Goal: Book appointment/travel/reservation

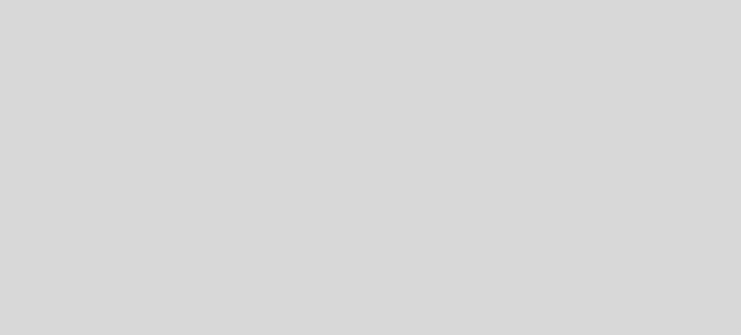
select select "es"
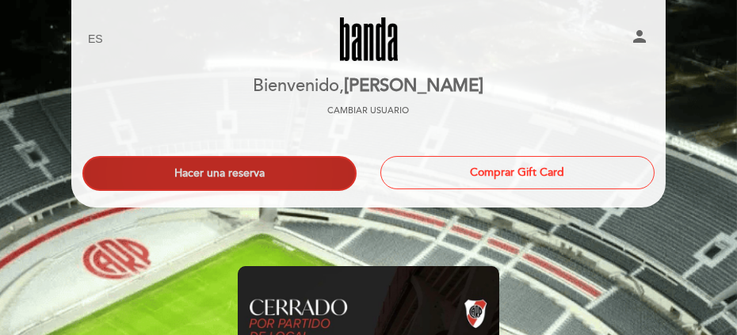
click at [276, 178] on button "Hacer una reserva" at bounding box center [219, 173] width 274 height 35
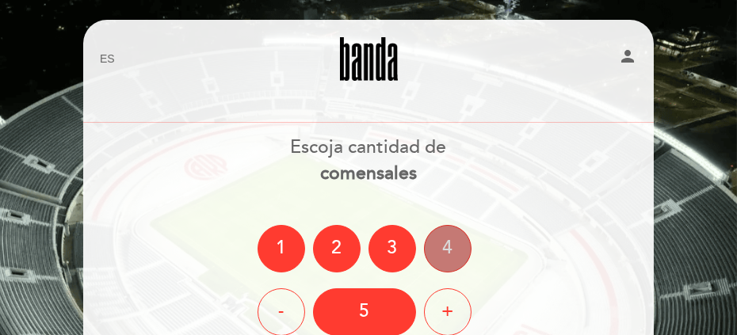
click at [438, 242] on div "4" at bounding box center [448, 249] width 48 height 48
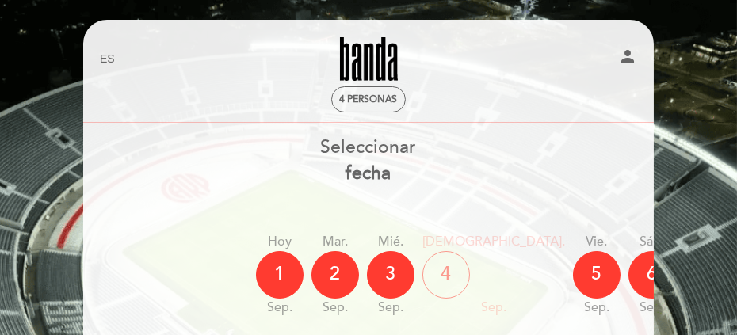
scroll to position [79, 0]
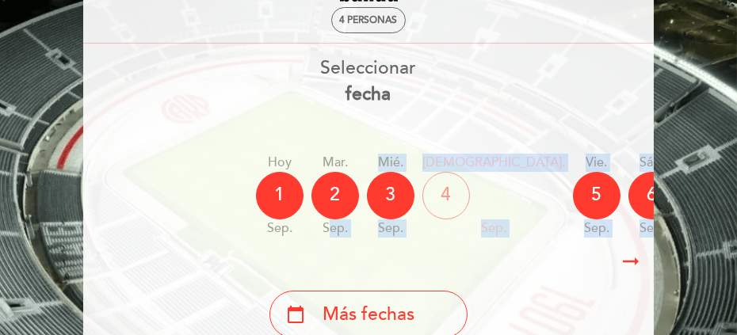
drag, startPoint x: 329, startPoint y: 242, endPoint x: 385, endPoint y: 248, distance: 55.8
click at [385, 248] on div "Seleccionar fecha Hoy [DATE] [DATE] sep. mié. [DATE] jue. [DATE] vie. [DATE] sá…" at bounding box center [368, 196] width 572 height 283
click at [684, 202] on div "7" at bounding box center [708, 196] width 48 height 48
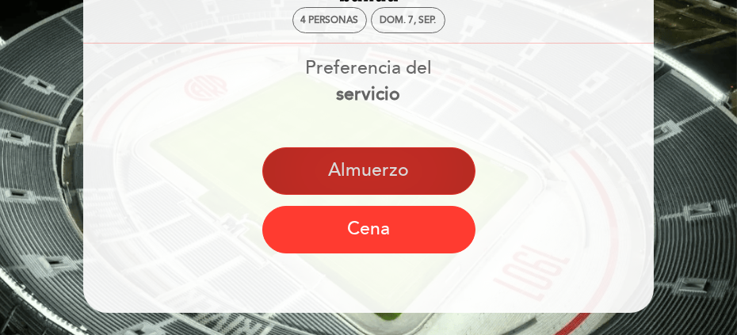
click at [306, 155] on button "Almuerzo" at bounding box center [368, 171] width 213 height 48
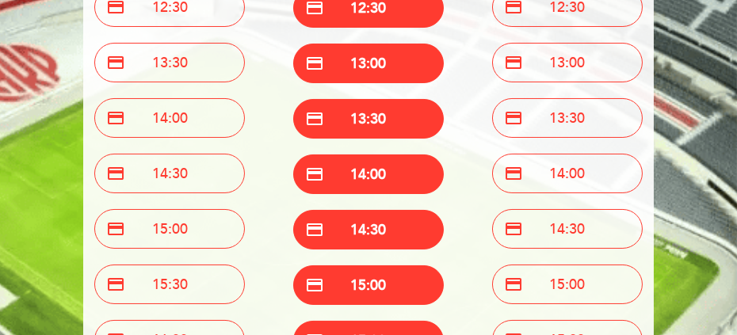
scroll to position [291, 0]
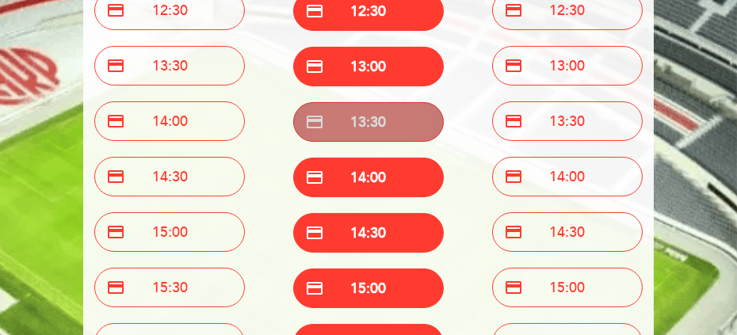
click at [385, 121] on button "credit_card 13:30" at bounding box center [368, 122] width 150 height 40
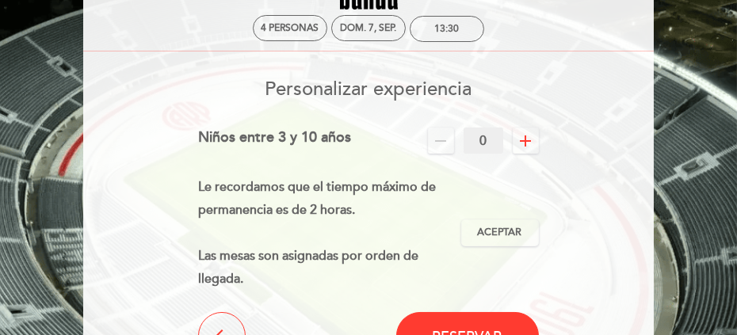
scroll to position [86, 0]
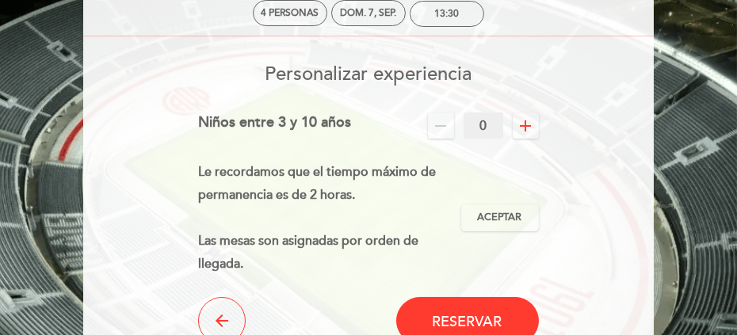
click at [522, 128] on icon "add" at bounding box center [525, 125] width 19 height 19
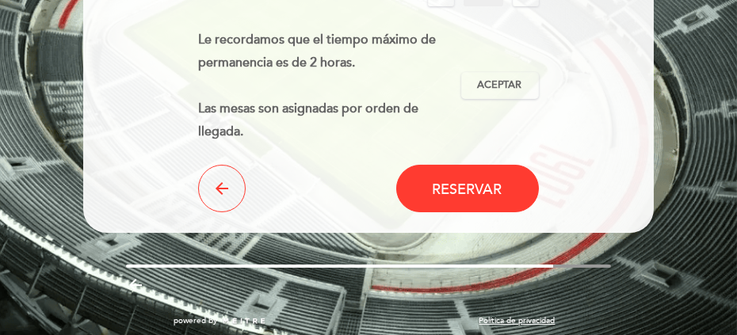
scroll to position [226, 0]
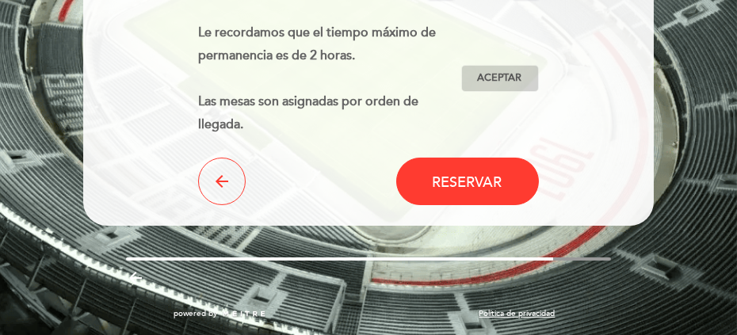
click at [486, 83] on span "Aceptar" at bounding box center [500, 78] width 44 height 14
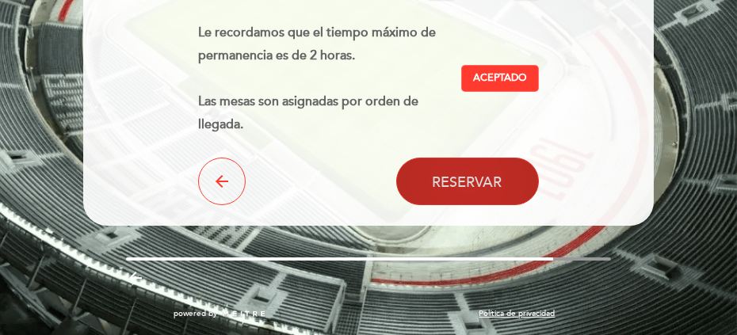
click at [473, 185] on span "Reservar" at bounding box center [467, 181] width 70 height 17
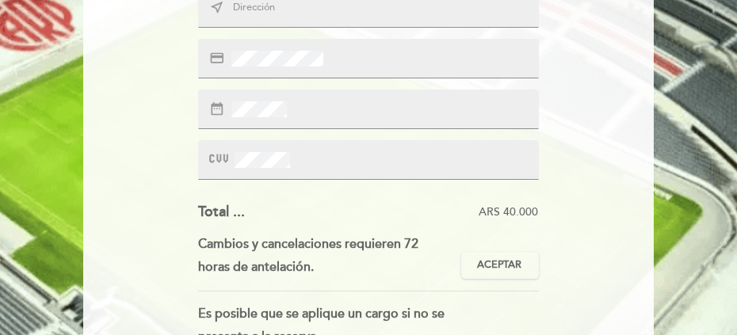
scroll to position [237, 0]
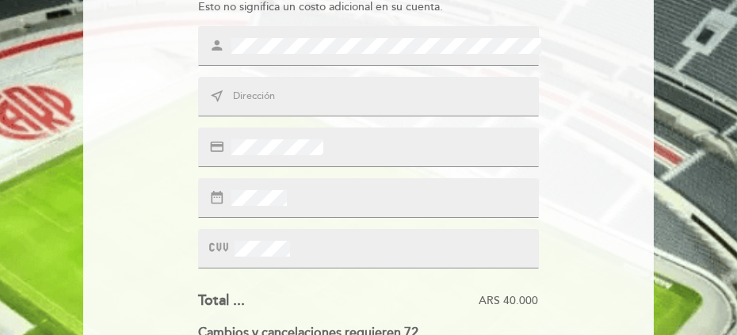
click at [281, 93] on input "text" at bounding box center [386, 97] width 310 height 16
type input "[GEOGRAPHIC_DATA]"
click at [299, 191] on div "date_range" at bounding box center [368, 198] width 340 height 40
click at [265, 238] on div at bounding box center [368, 249] width 340 height 40
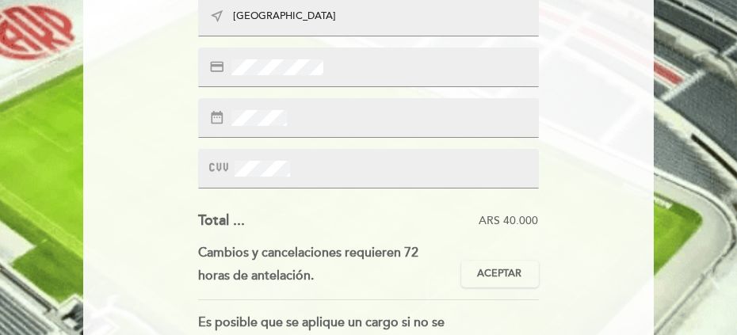
scroll to position [474, 0]
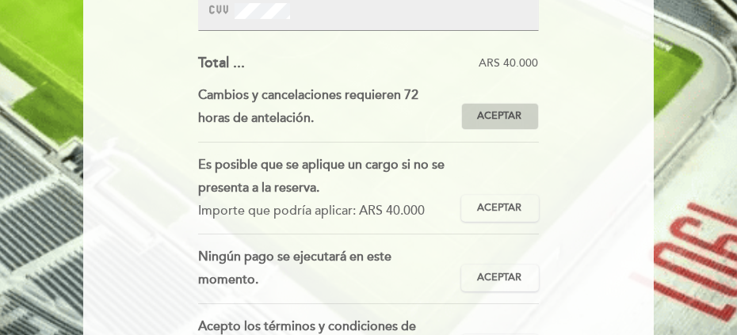
click at [495, 116] on span "Aceptar" at bounding box center [500, 116] width 44 height 14
click at [0, 0] on span "Aceptado" at bounding box center [0, 0] width 0 height 0
click at [480, 128] on button "Aceptar Aceptado" at bounding box center [500, 116] width 78 height 27
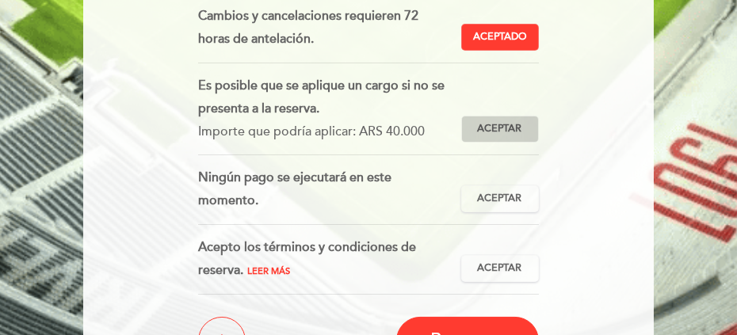
click at [501, 125] on span "Aceptar" at bounding box center [500, 129] width 44 height 14
click at [0, 0] on span "Aceptado" at bounding box center [0, 0] width 0 height 0
click at [501, 125] on span "Aceptar" at bounding box center [500, 129] width 44 height 14
click at [0, 0] on span "Aceptado" at bounding box center [0, 0] width 0 height 0
click at [501, 125] on span "Aceptar" at bounding box center [500, 129] width 44 height 14
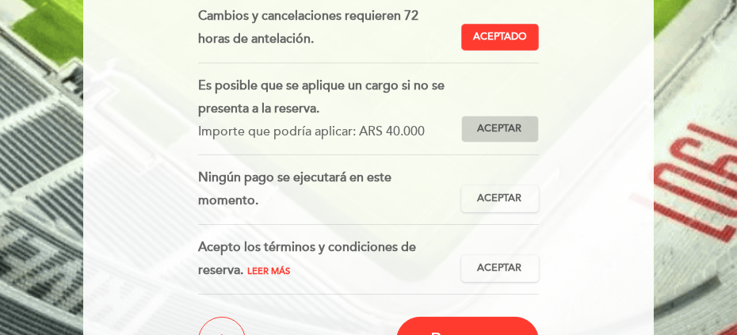
click at [0, 0] on span "Aceptado" at bounding box center [0, 0] width 0 height 0
click at [501, 125] on span "Aceptar" at bounding box center [500, 129] width 44 height 14
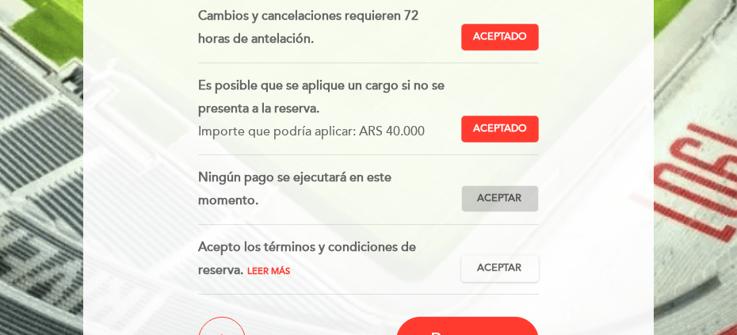
click at [507, 193] on span "Aceptar" at bounding box center [500, 199] width 44 height 14
click at [0, 0] on span "Aceptado" at bounding box center [0, 0] width 0 height 0
click at [507, 193] on span "Aceptar" at bounding box center [500, 199] width 44 height 14
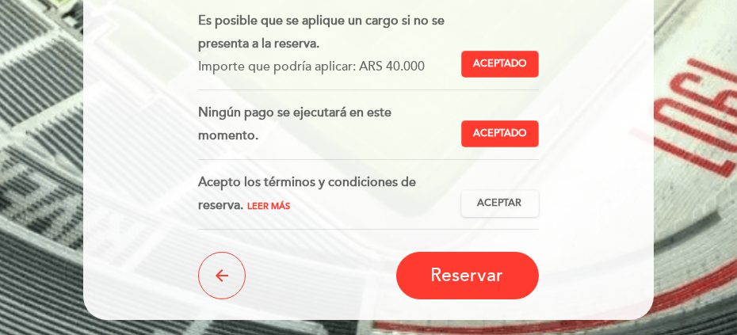
scroll to position [634, 0]
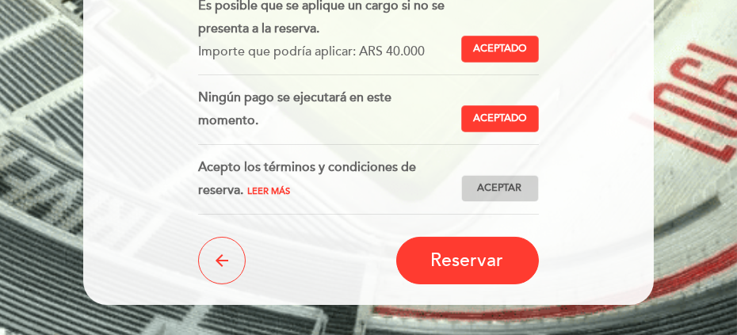
click at [479, 190] on span "Aceptar" at bounding box center [500, 188] width 44 height 14
click at [0, 0] on span "Aceptado" at bounding box center [0, 0] width 0 height 0
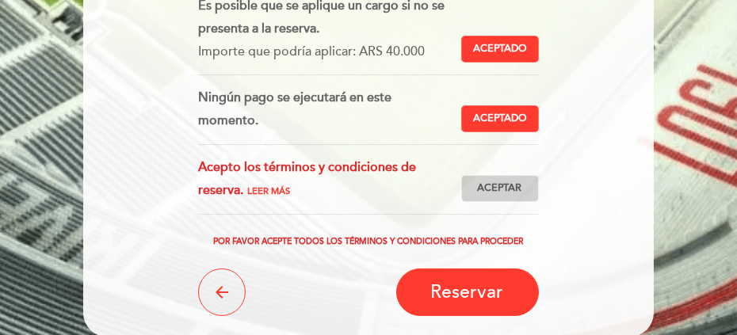
click at [479, 190] on span "Aceptar" at bounding box center [500, 188] width 44 height 14
click at [0, 0] on span "Aceptado" at bounding box center [0, 0] width 0 height 0
click at [479, 190] on span "Aceptar" at bounding box center [500, 188] width 44 height 14
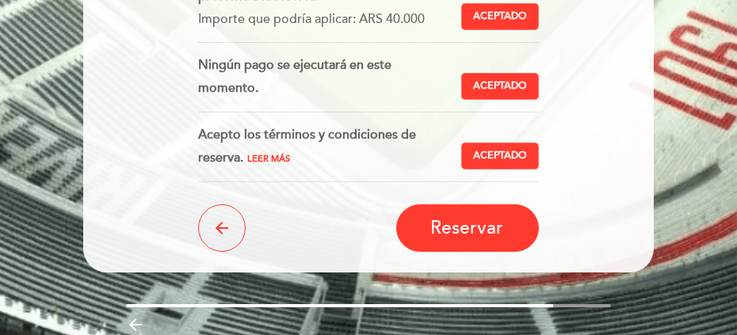
scroll to position [712, 0]
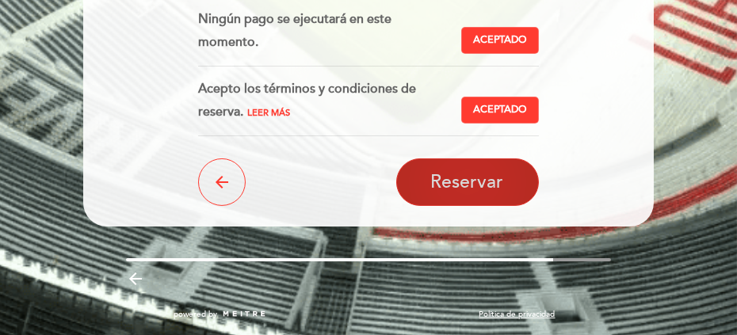
click at [459, 192] on button "Reservar" at bounding box center [467, 182] width 143 height 48
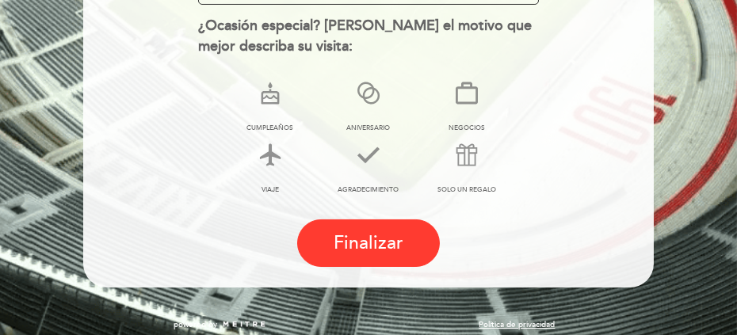
scroll to position [430, 0]
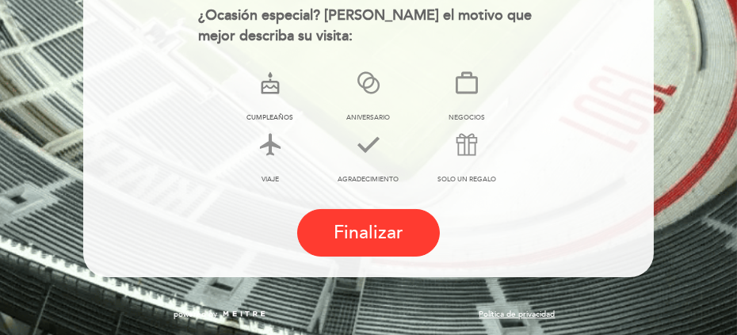
click at [263, 85] on icon at bounding box center [269, 84] width 41 height 41
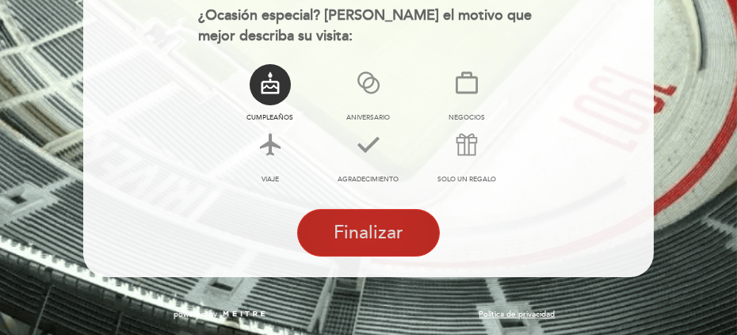
click at [365, 230] on span "Finalizar" at bounding box center [368, 233] width 70 height 22
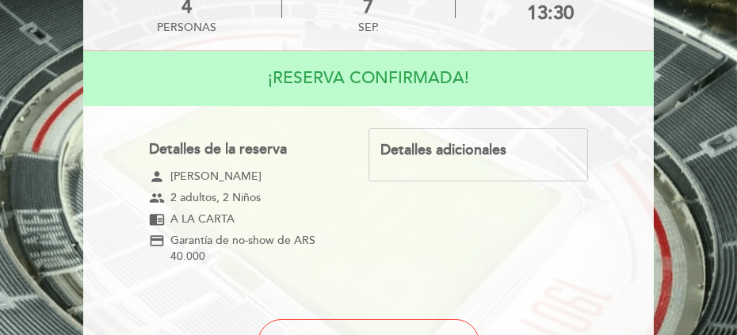
scroll to position [36, 0]
